Goal: Navigation & Orientation: Find specific page/section

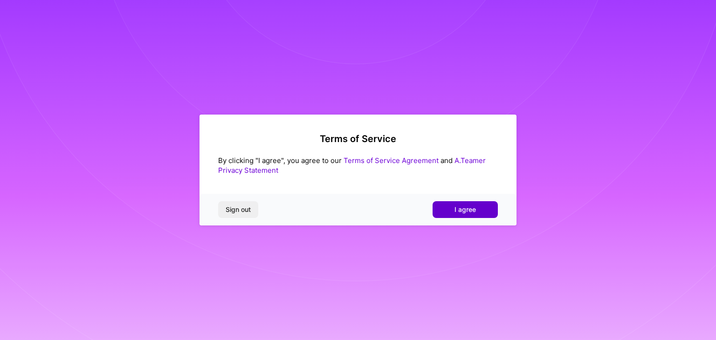
click at [459, 211] on span "I agree" at bounding box center [465, 209] width 21 height 9
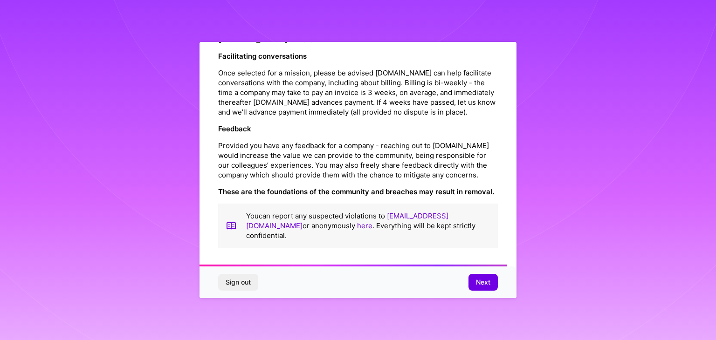
scroll to position [1065, 0]
click at [484, 281] on span "Next" at bounding box center [483, 282] width 14 height 9
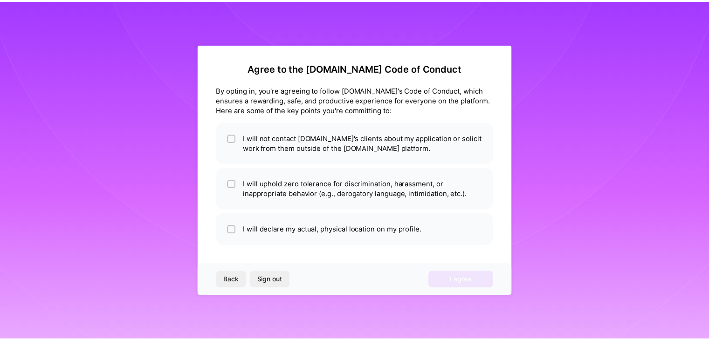
scroll to position [0, 0]
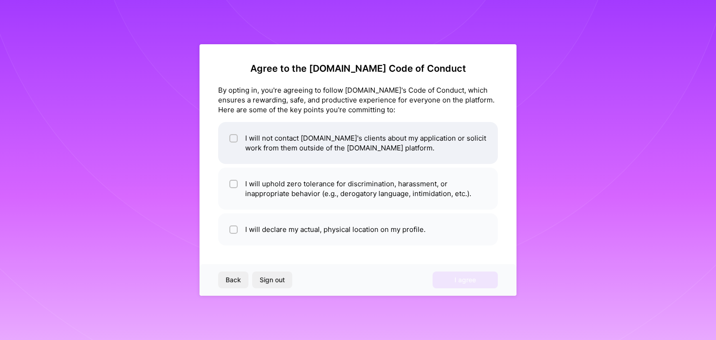
click at [233, 140] on input "checkbox" at bounding box center [234, 139] width 7 height 7
checkbox input "true"
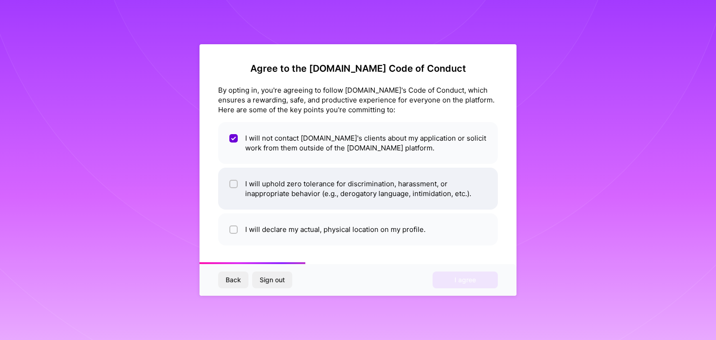
click at [234, 184] on input "checkbox" at bounding box center [234, 184] width 7 height 7
checkbox input "true"
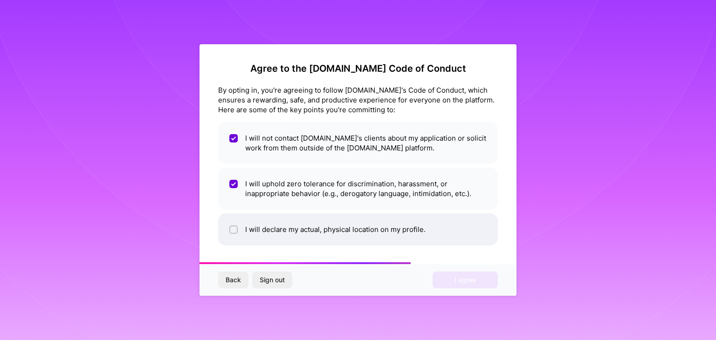
click at [231, 234] on span at bounding box center [233, 230] width 8 height 10
checkbox input "true"
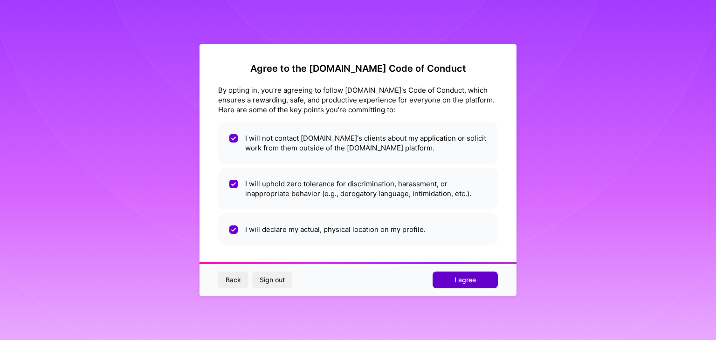
click at [481, 280] on button "I agree" at bounding box center [465, 280] width 65 height 17
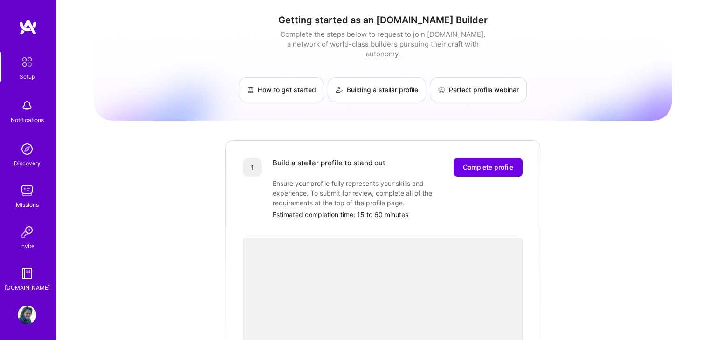
click at [30, 152] on img at bounding box center [27, 149] width 19 height 19
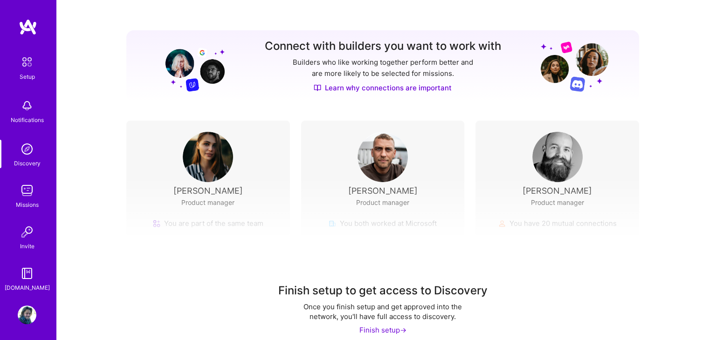
scroll to position [105, 0]
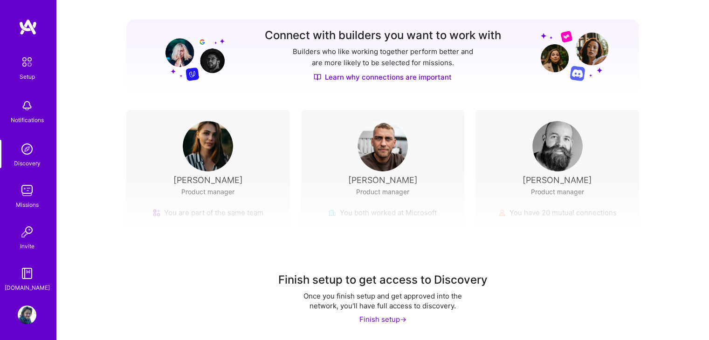
click at [22, 197] on img at bounding box center [27, 190] width 19 height 19
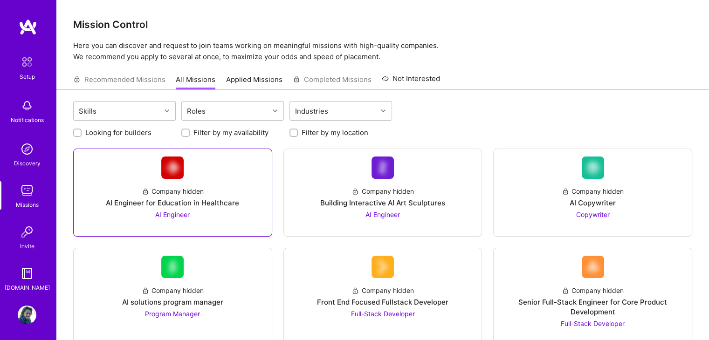
scroll to position [101, 0]
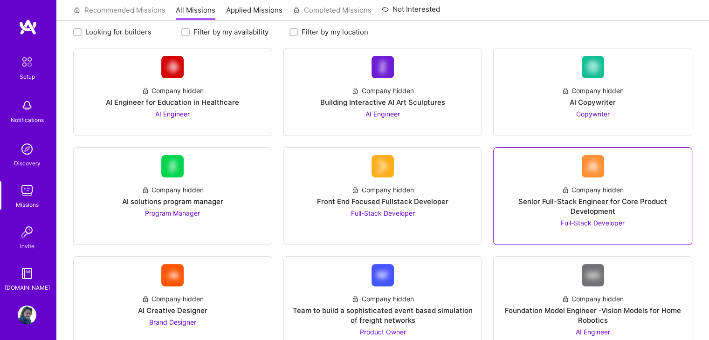
click at [586, 179] on div "Company hidden Senior Full-Stack Engineer for Core Product Development Full-Sta…" at bounding box center [592, 203] width 183 height 50
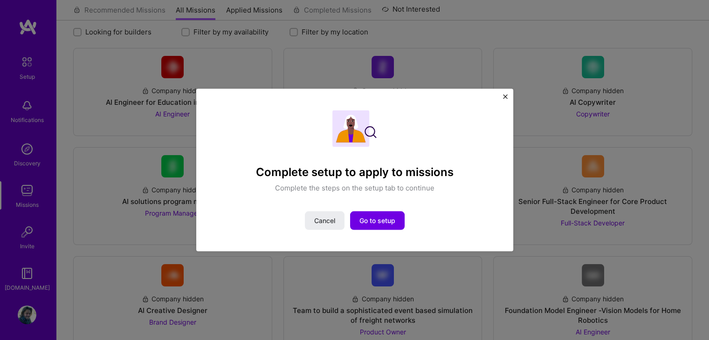
click at [505, 97] on img "Close" at bounding box center [505, 97] width 5 height 5
